Goal: Information Seeking & Learning: Learn about a topic

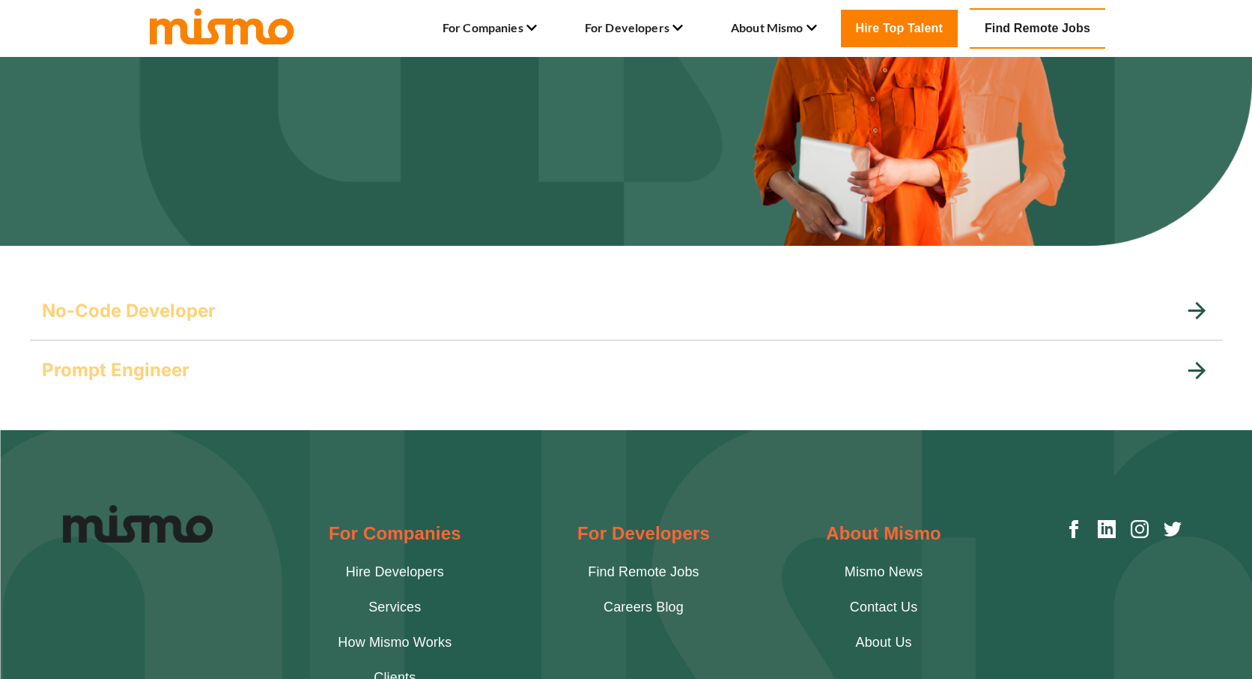
scroll to position [219, 0]
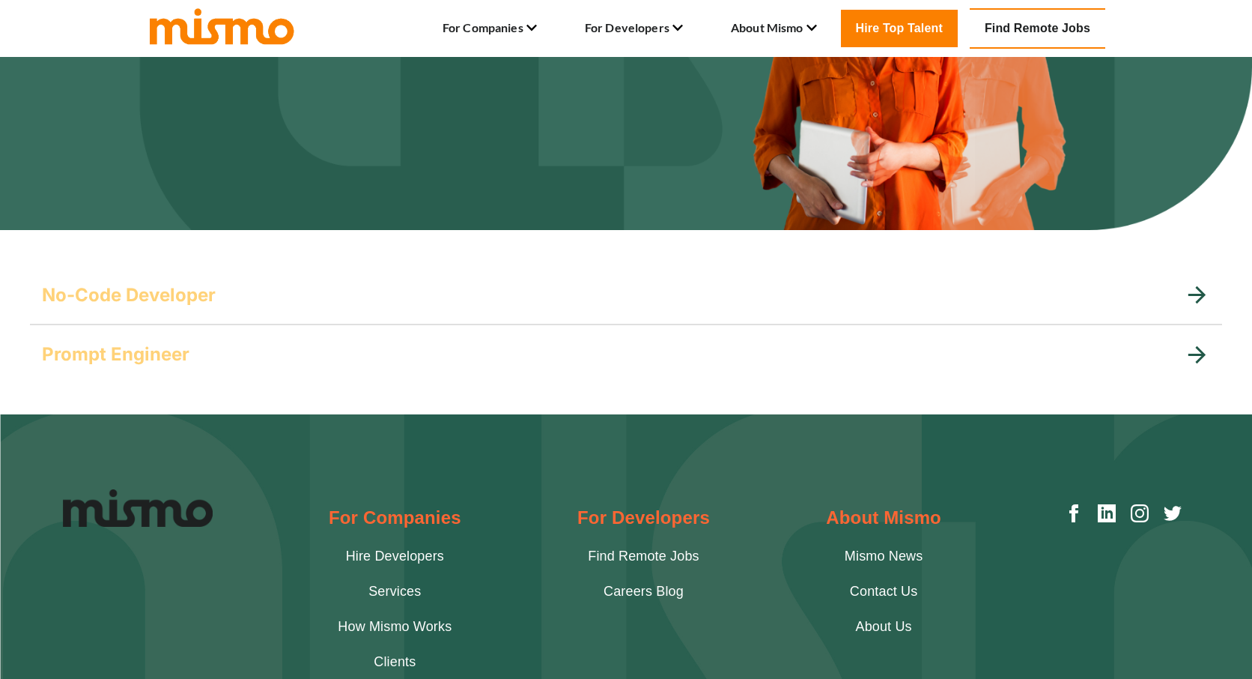
click at [455, 282] on div "No-Code Developer" at bounding box center [626, 295] width 1193 height 60
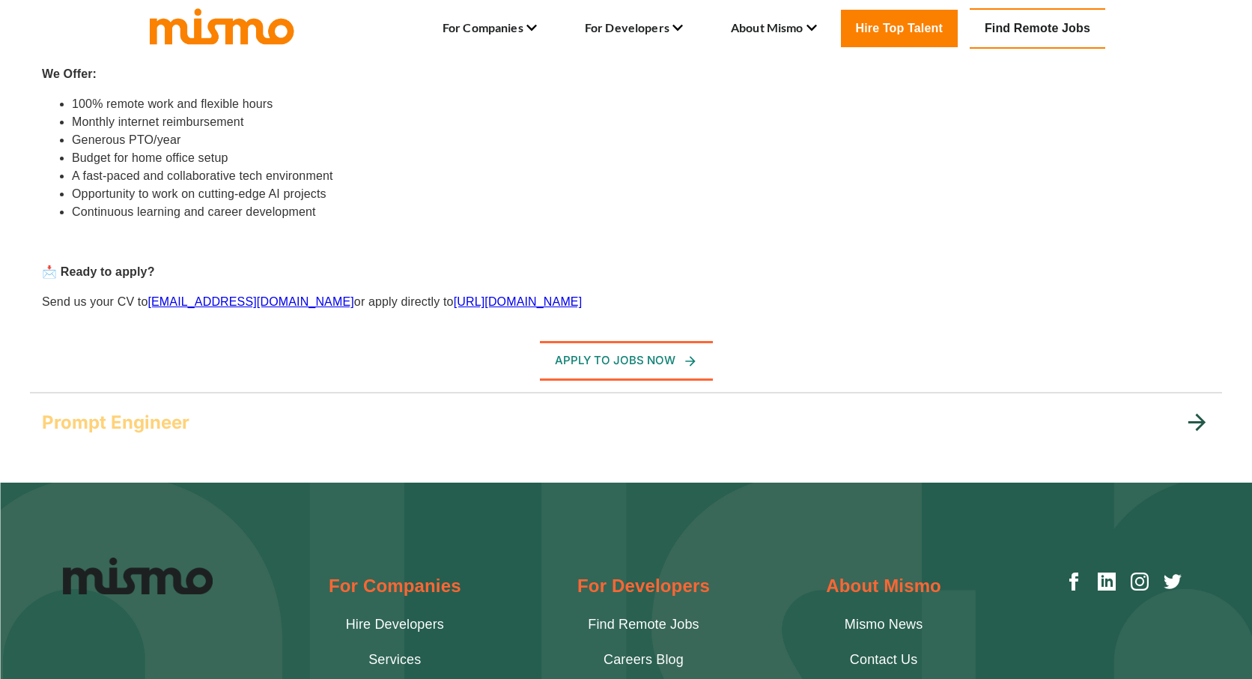
scroll to position [916, 0]
click at [378, 443] on div "Prompt Engineer" at bounding box center [626, 422] width 1193 height 60
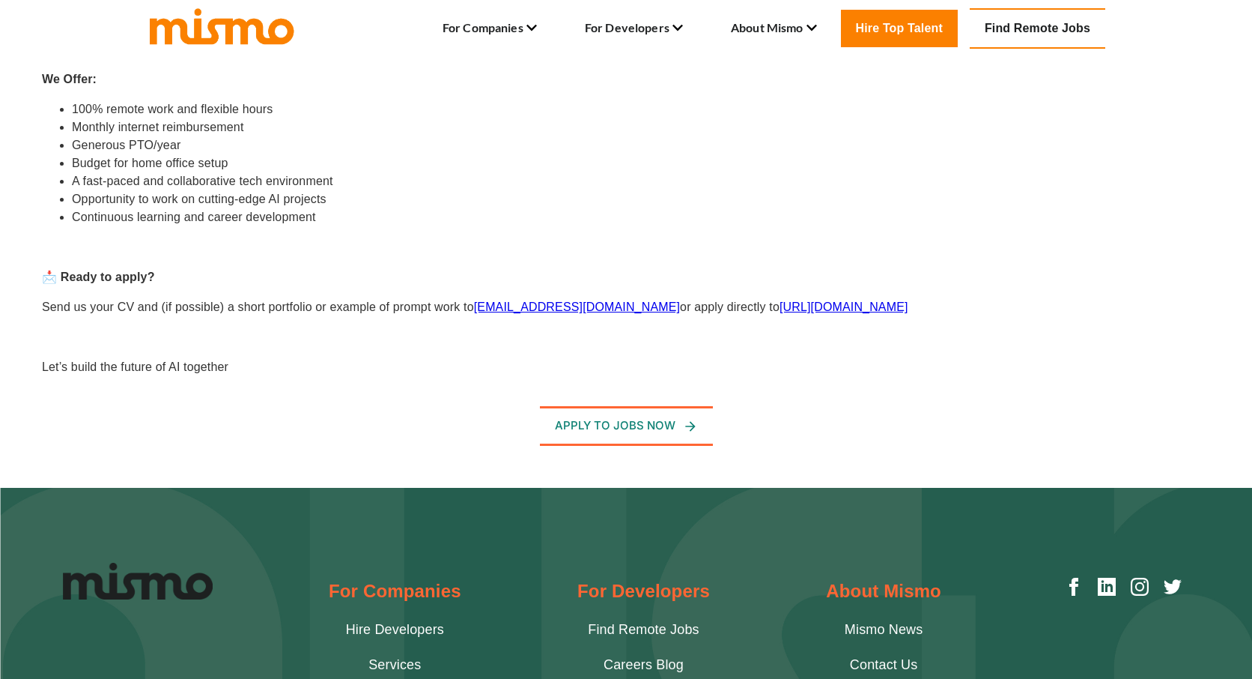
click at [495, 386] on div "Are you passionate about AI and fascinated by the power of language models like…" at bounding box center [617, 31] width 1187 height 713
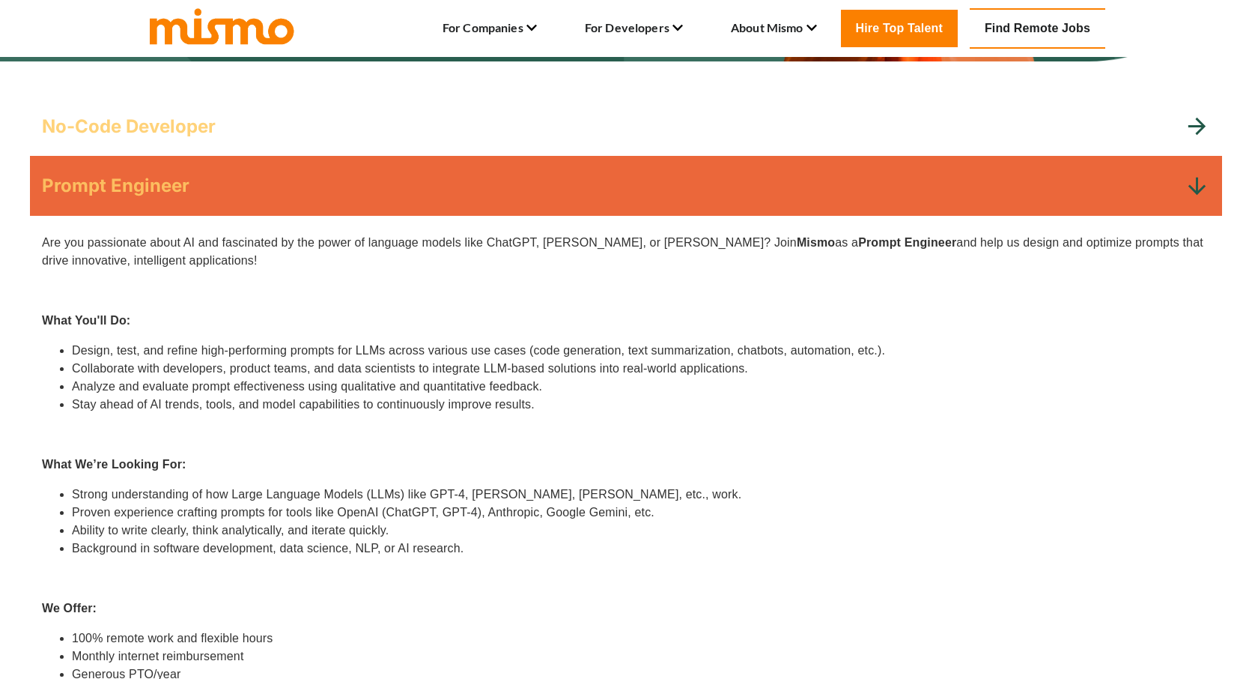
scroll to position [378, 0]
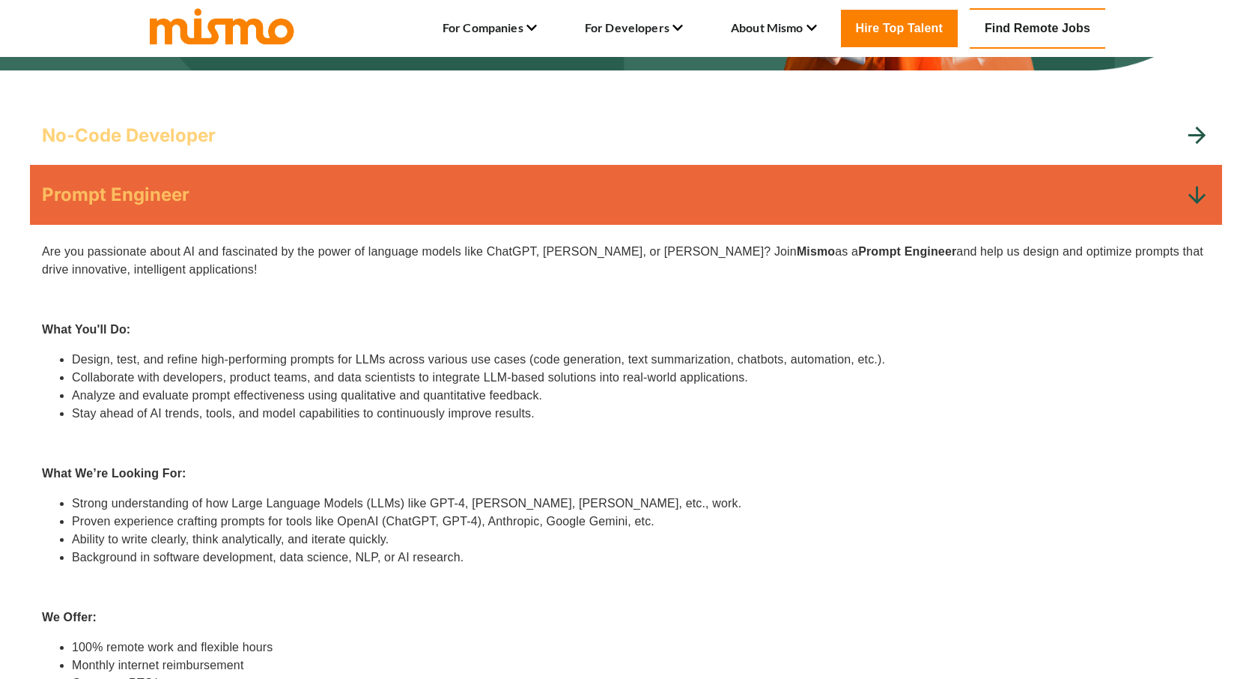
click at [351, 155] on div "No-Code Developer" at bounding box center [626, 136] width 1193 height 60
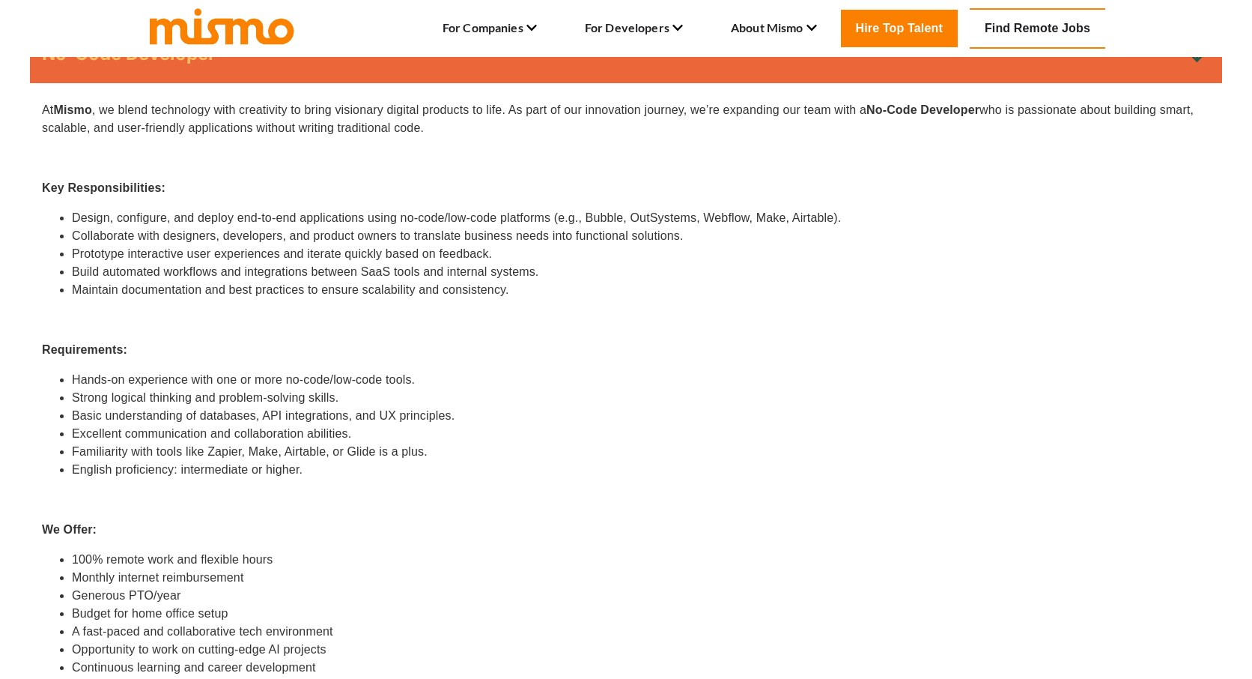
scroll to position [461, 0]
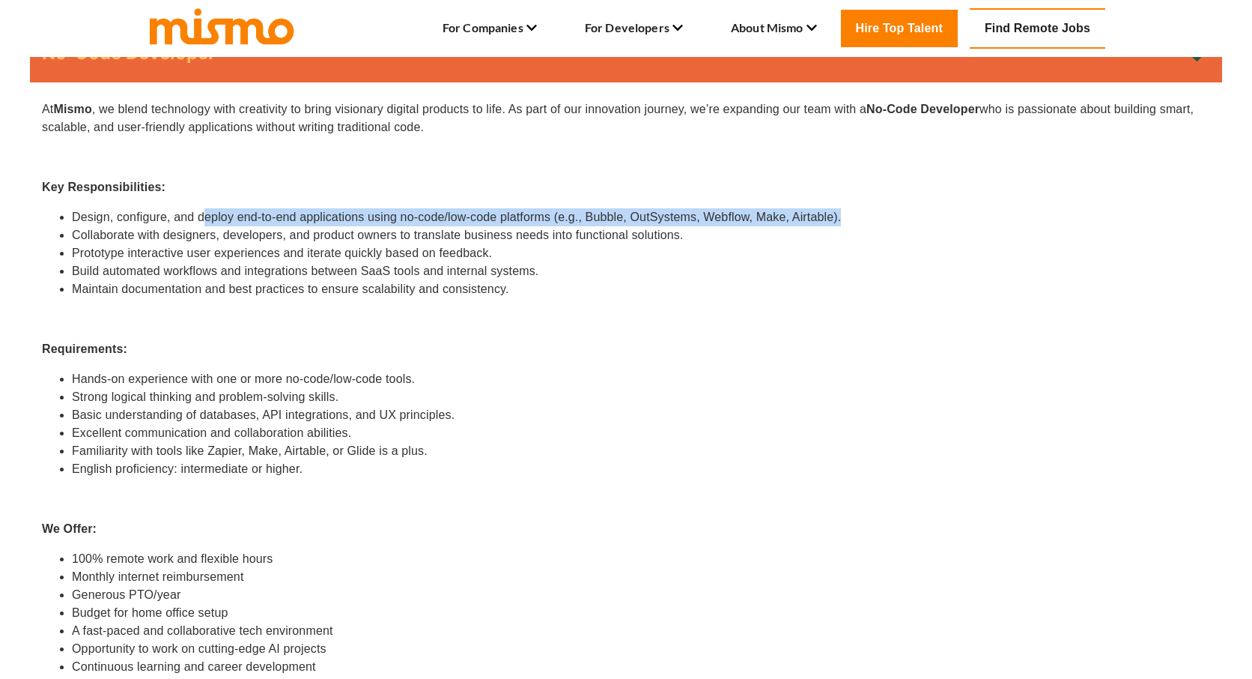
drag, startPoint x: 207, startPoint y: 218, endPoint x: 854, endPoint y: 217, distance: 647.2
click at [854, 217] on li "Design, configure, and deploy end-to-end applications using no-code/low-code pl…" at bounding box center [641, 217] width 1139 height 18
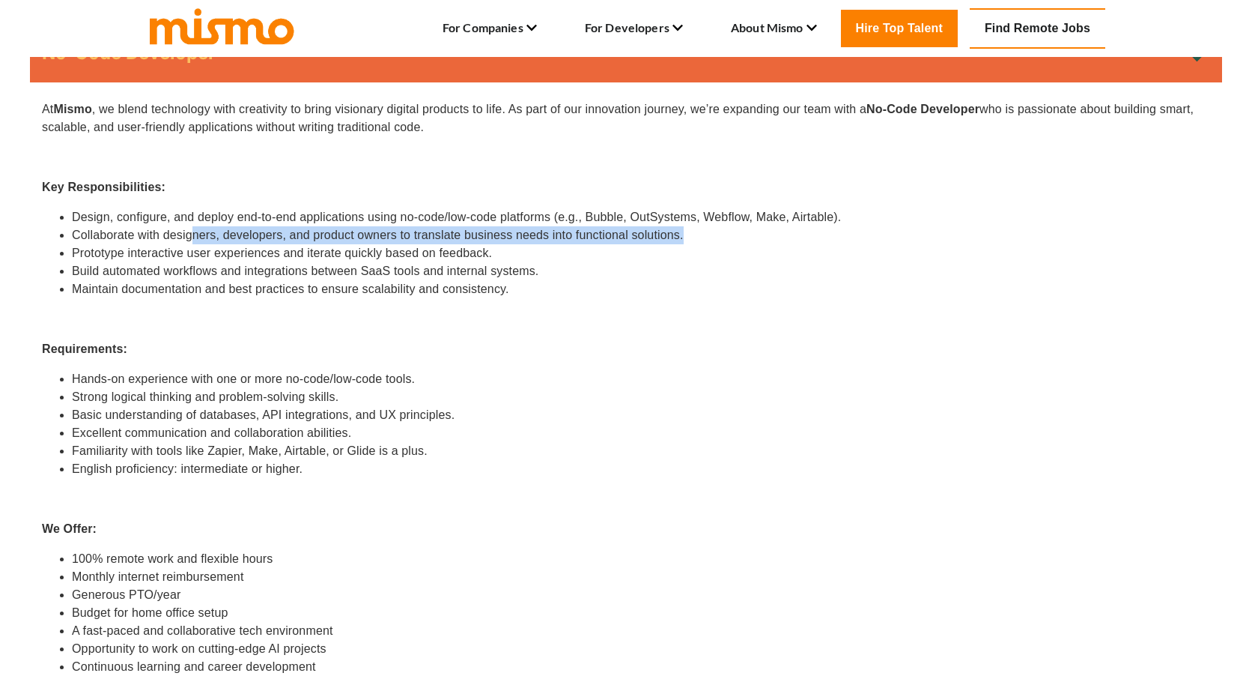
drag, startPoint x: 194, startPoint y: 238, endPoint x: 698, endPoint y: 240, distance: 504.1
click at [698, 240] on li "Collaborate with designers, developers, and product owners to translate busines…" at bounding box center [641, 235] width 1139 height 18
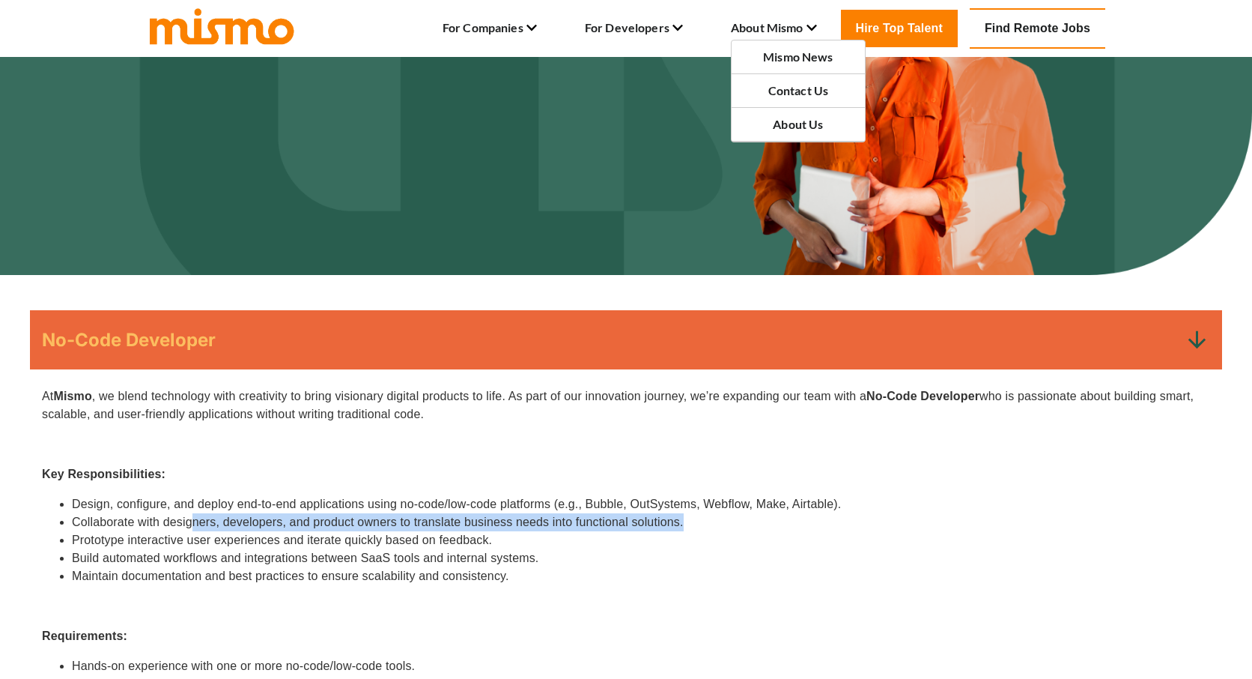
scroll to position [99, 0]
